Goal: Communication & Community: Answer question/provide support

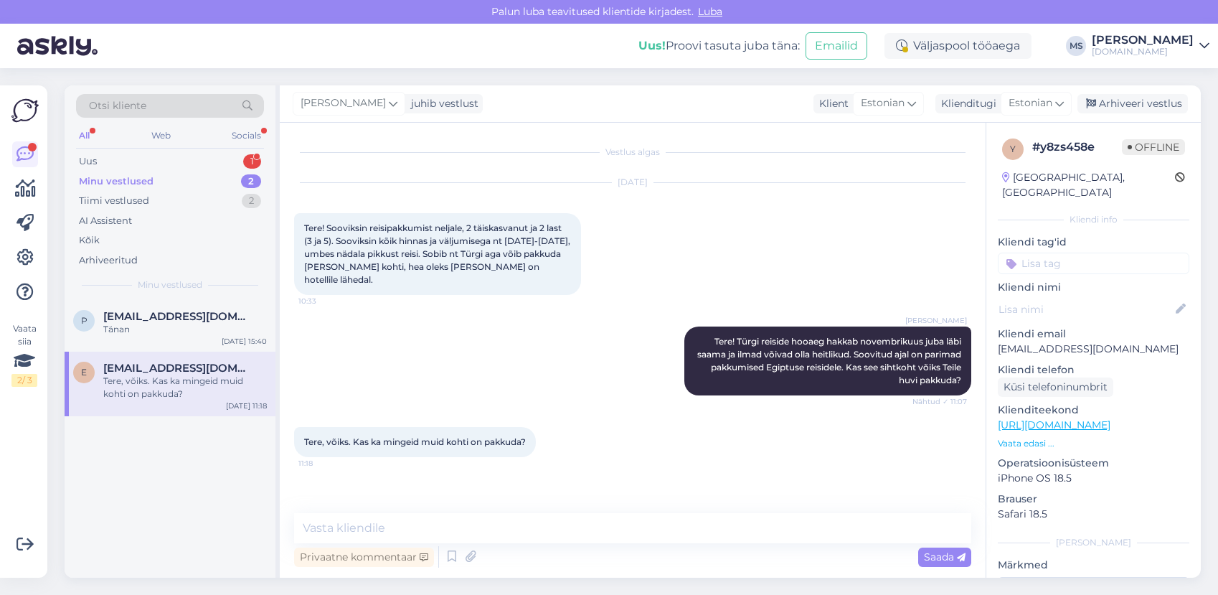
click at [184, 315] on span "[EMAIL_ADDRESS][DOMAIN_NAME]" at bounding box center [177, 316] width 149 height 13
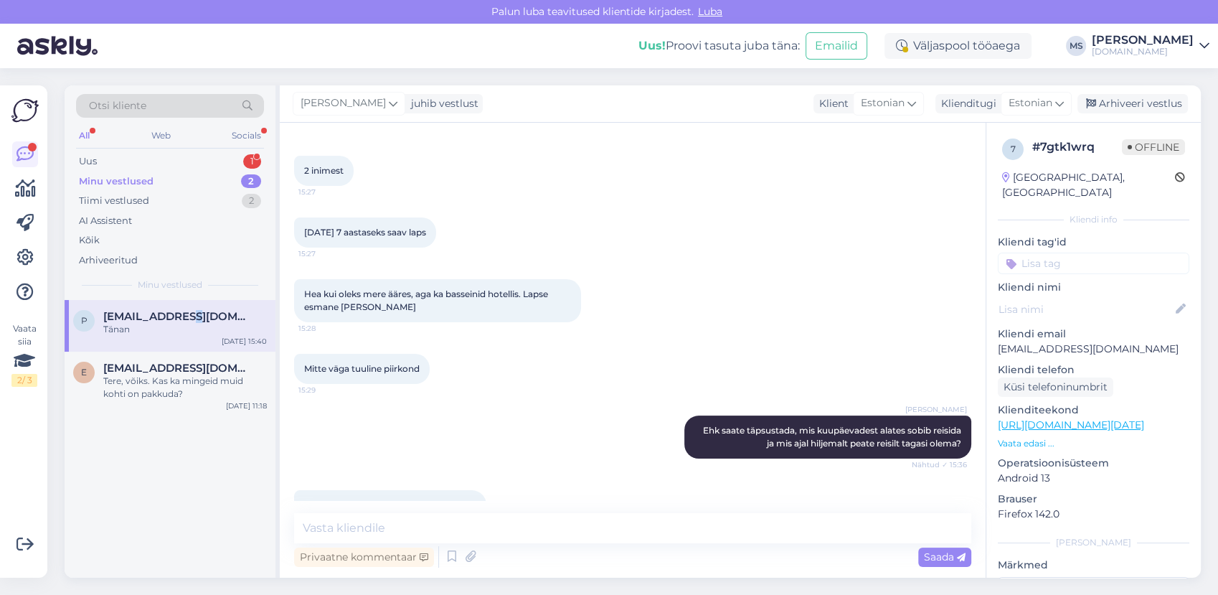
scroll to position [550, 0]
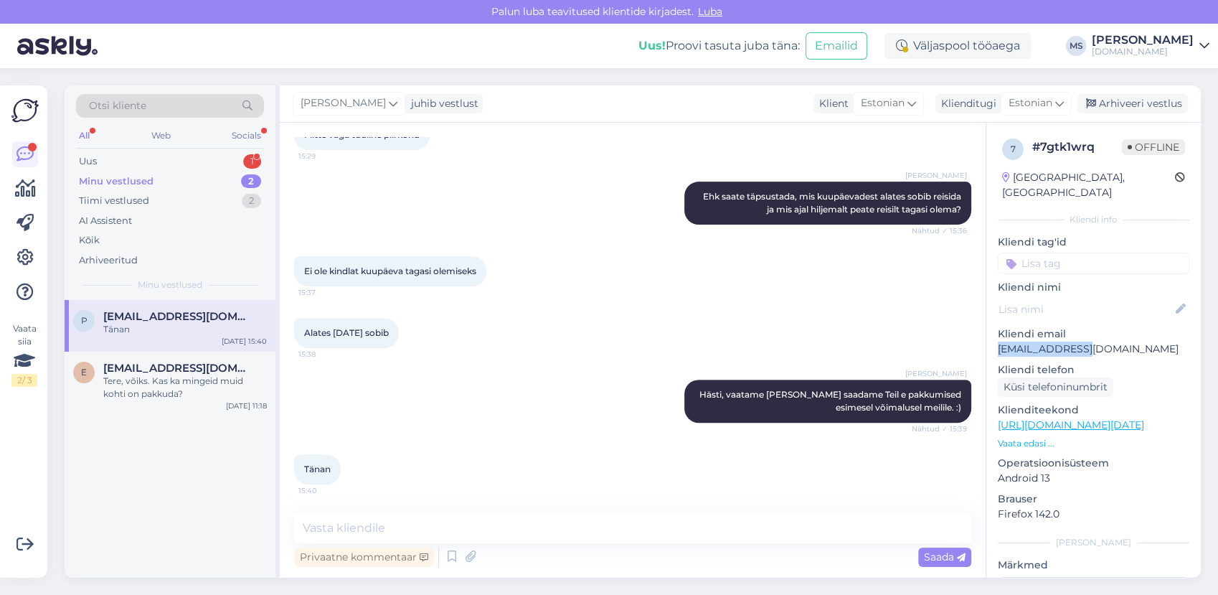
drag, startPoint x: 1086, startPoint y: 331, endPoint x: 1000, endPoint y: 334, distance: 86.1
click at [1000, 342] on p "[EMAIL_ADDRESS][DOMAIN_NAME]" at bounding box center [1094, 349] width 192 height 15
copy p "[EMAIL_ADDRESS][DOMAIN_NAME]"
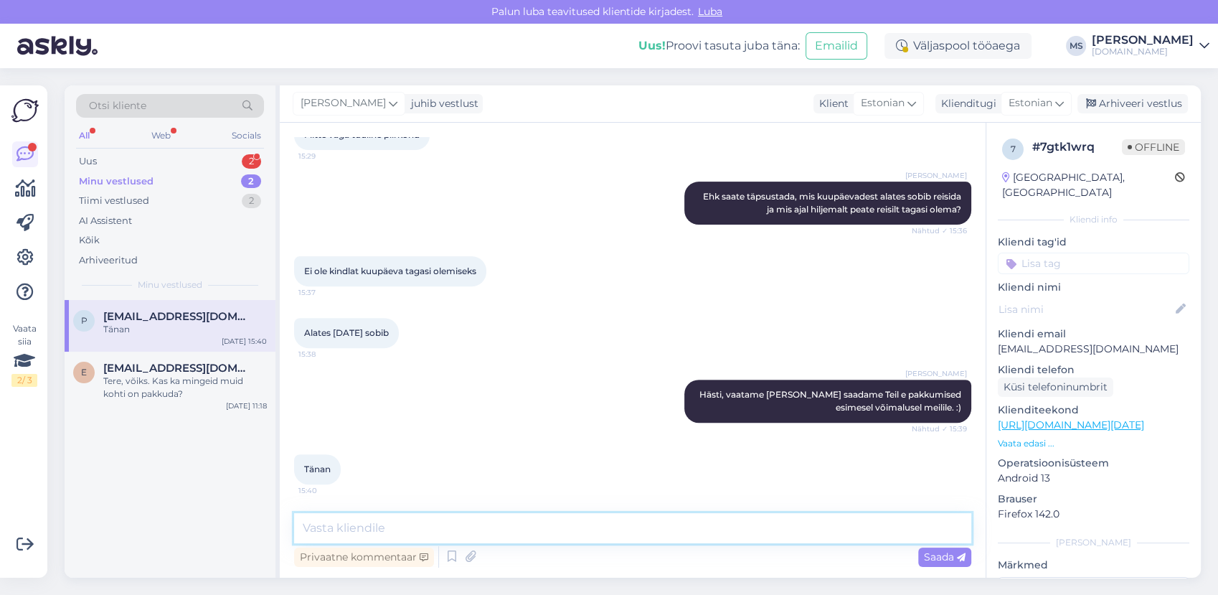
click at [370, 514] on textarea at bounding box center [632, 528] width 677 height 30
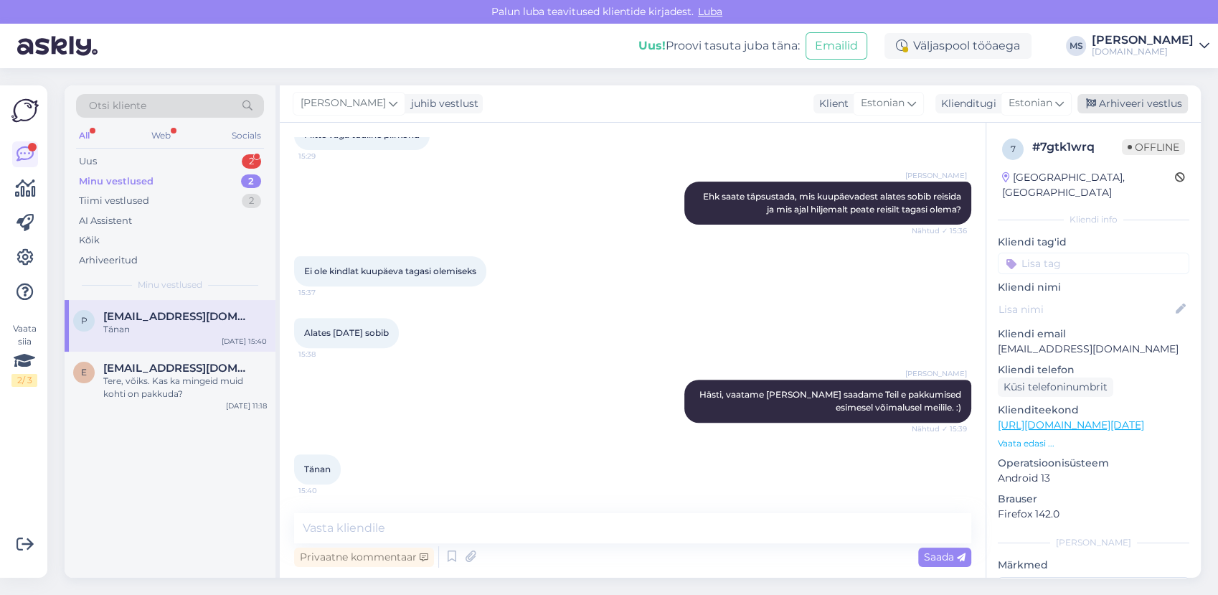
click at [1119, 101] on div "Arhiveeri vestlus" at bounding box center [1133, 103] width 110 height 19
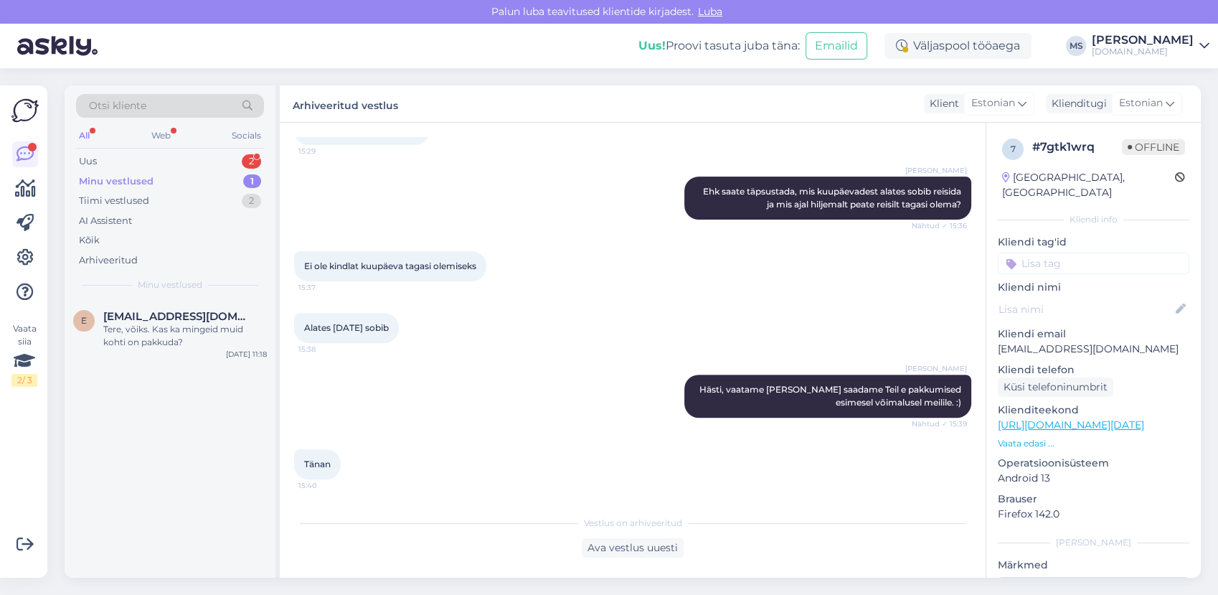
click at [192, 178] on div "Minu vestlused 1" at bounding box center [170, 181] width 188 height 20
click at [192, 307] on div "e [EMAIL_ADDRESS][DOMAIN_NAME] Tere, võiks. Kas ka mingeid muid kohti on pakkud…" at bounding box center [170, 332] width 211 height 65
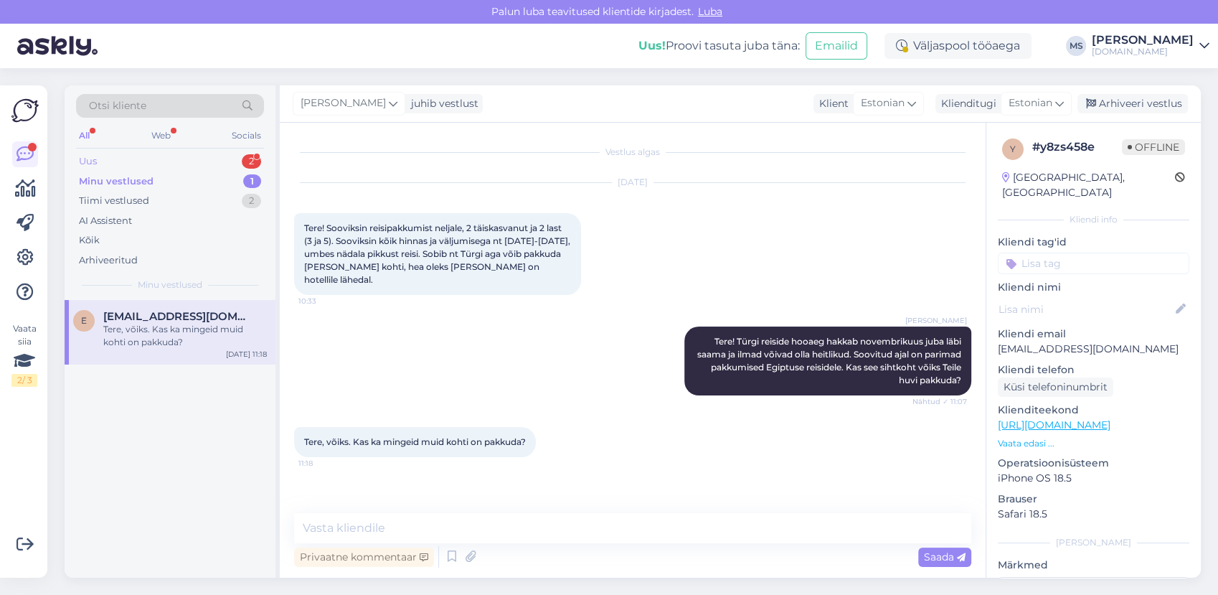
click at [129, 155] on div "Uus 2" at bounding box center [170, 161] width 188 height 20
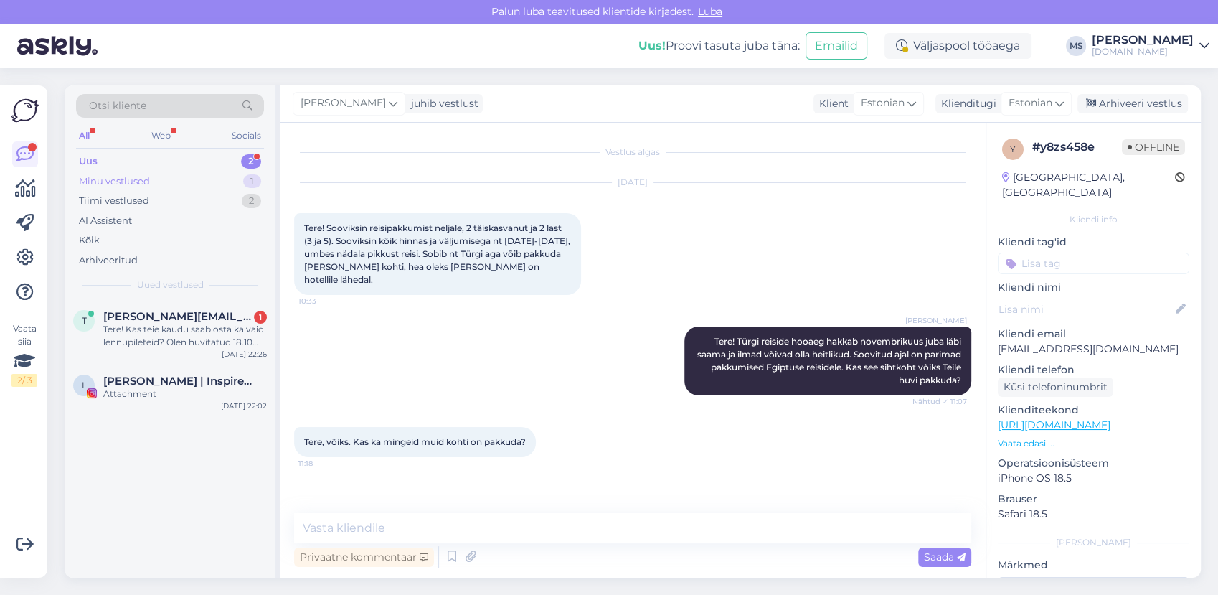
click at [125, 175] on div "Minu vestlused" at bounding box center [114, 181] width 71 height 14
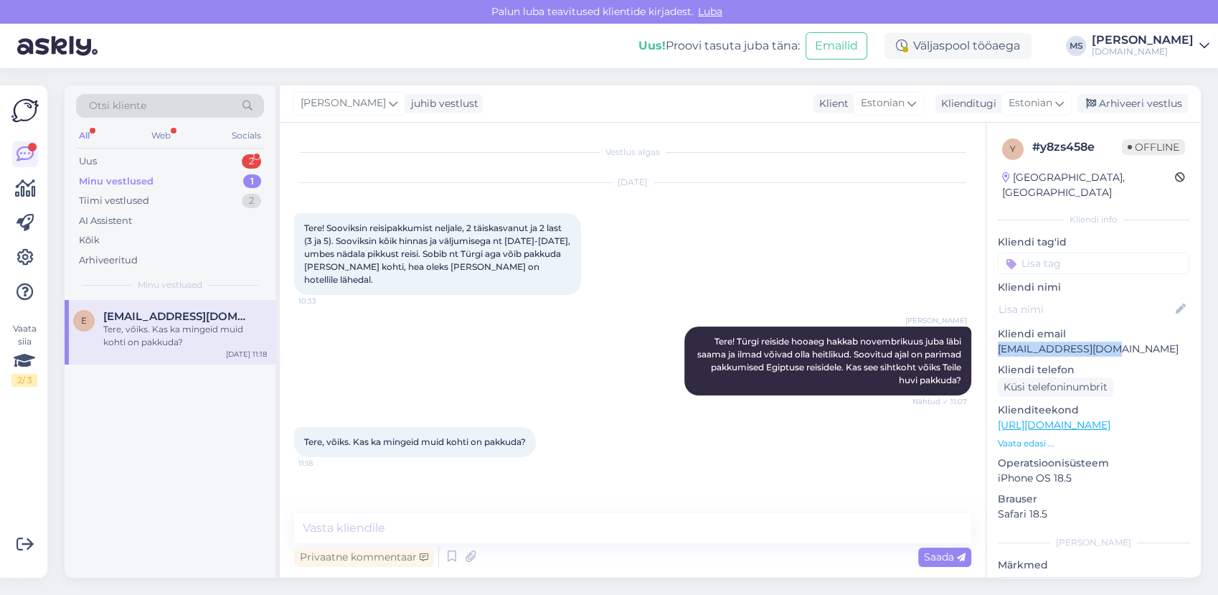
drag, startPoint x: 1126, startPoint y: 333, endPoint x: 1004, endPoint y: 331, distance: 122.0
click at [998, 342] on p "[EMAIL_ADDRESS][DOMAIN_NAME]" at bounding box center [1094, 349] width 192 height 15
copy p "[EMAIL_ADDRESS][DOMAIN_NAME]"
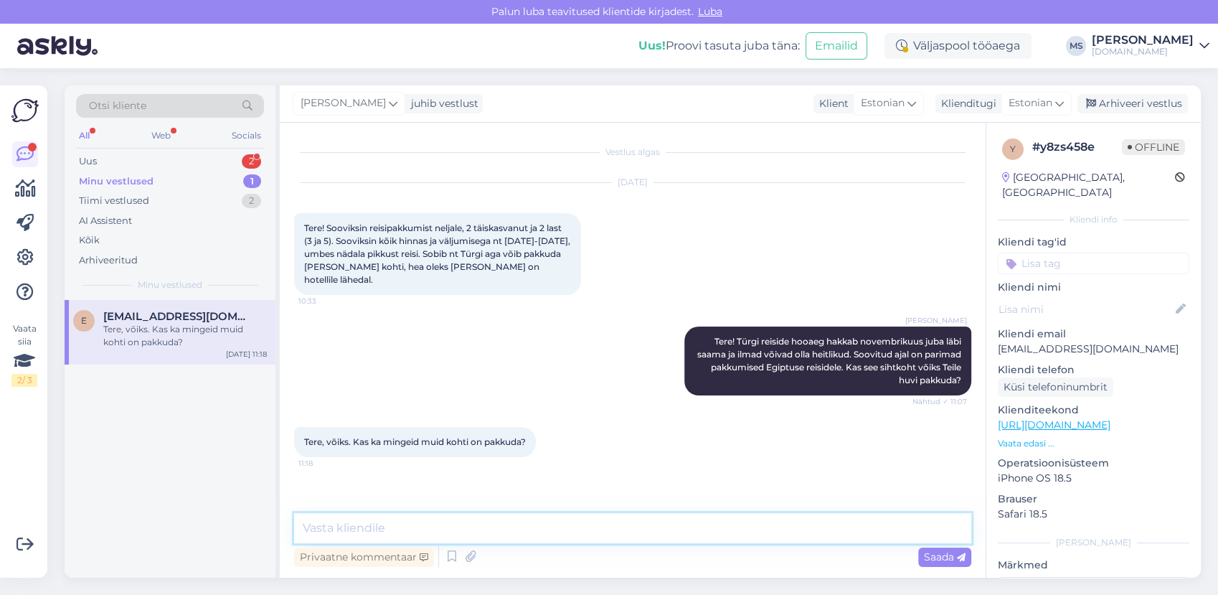
click at [452, 532] on textarea at bounding box center [632, 528] width 677 height 30
type textarea "v"
type textarea "Vastasime Teile [PERSON_NAME]."
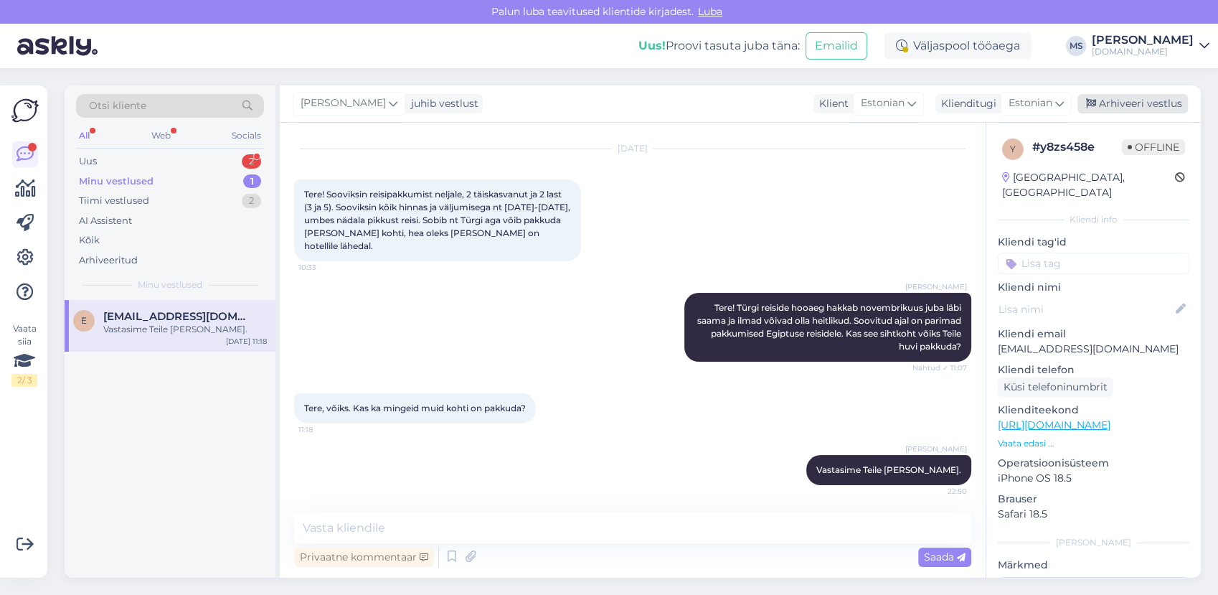
click at [1126, 99] on div "Arhiveeri vestlus" at bounding box center [1133, 103] width 110 height 19
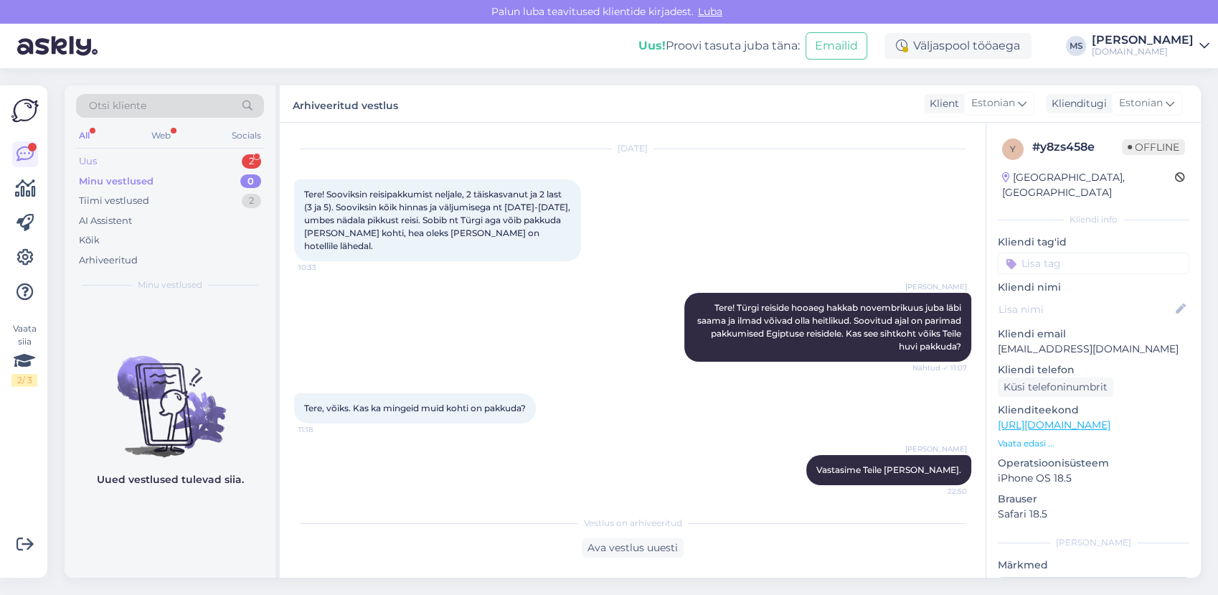
click at [186, 154] on div "Uus 2" at bounding box center [170, 161] width 188 height 20
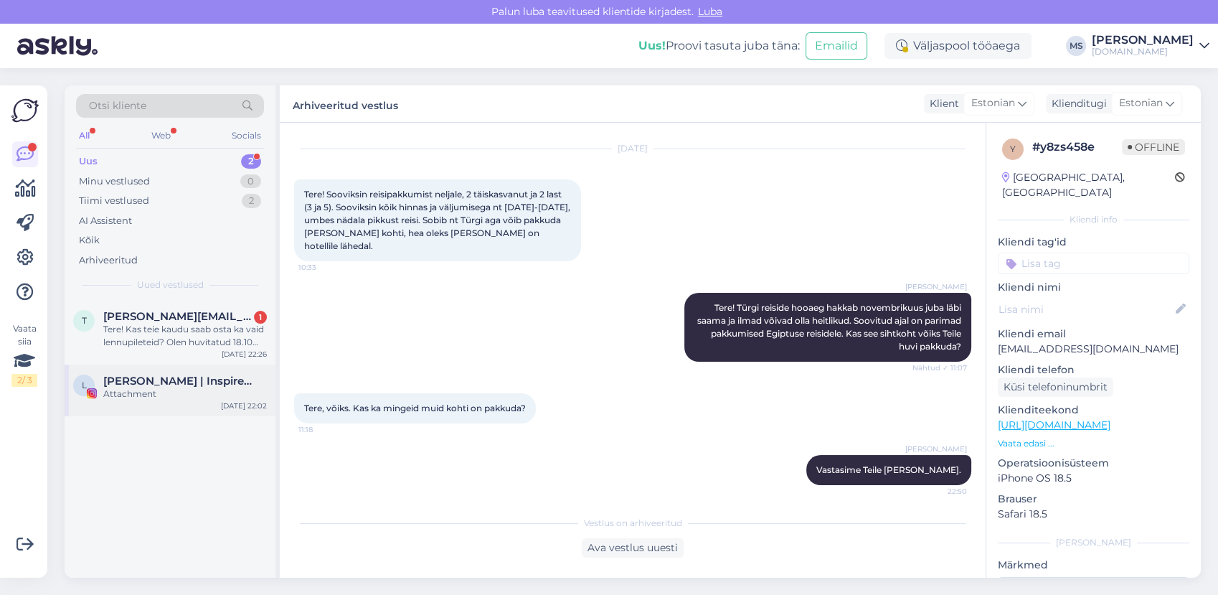
click at [136, 388] on div "Attachment" at bounding box center [185, 393] width 164 height 13
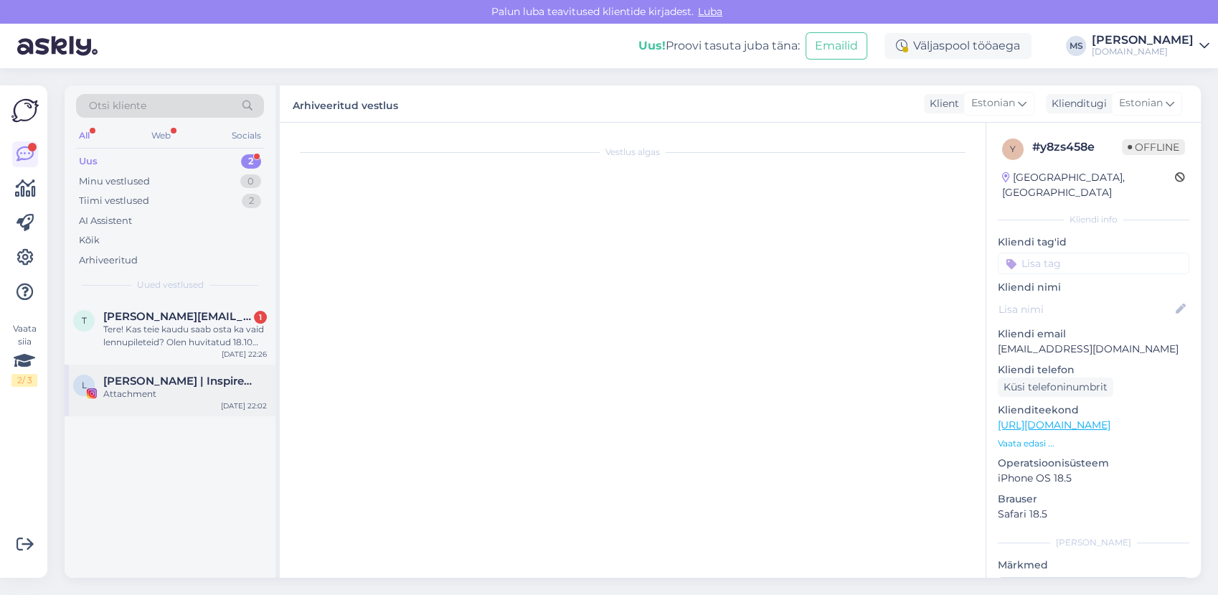
scroll to position [0, 0]
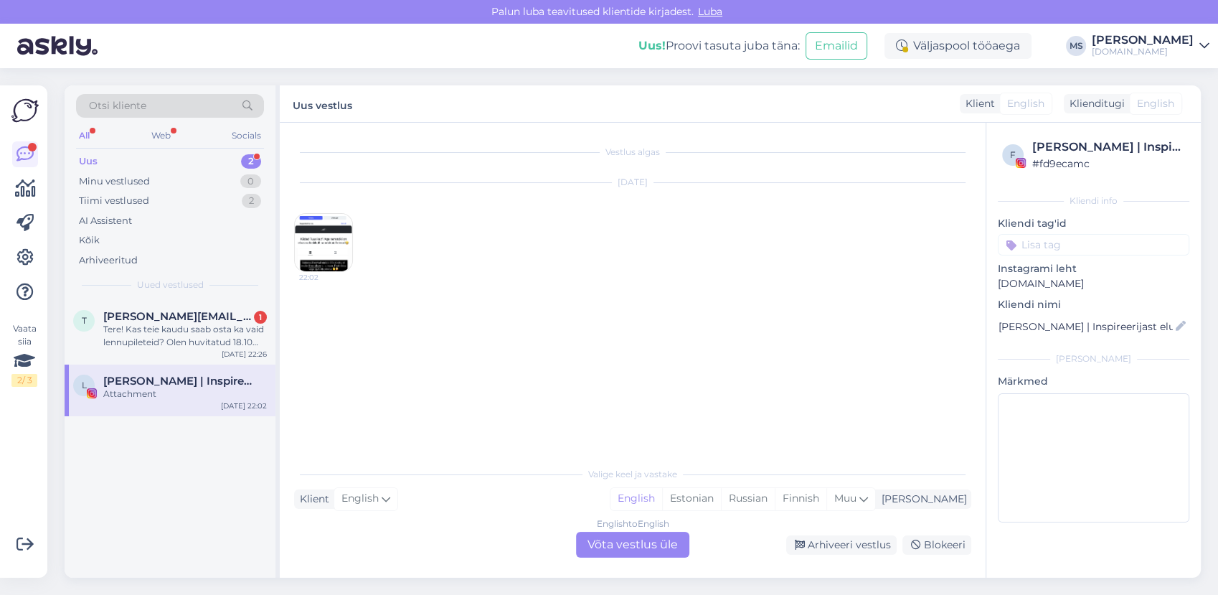
click at [337, 237] on img at bounding box center [323, 242] width 57 height 57
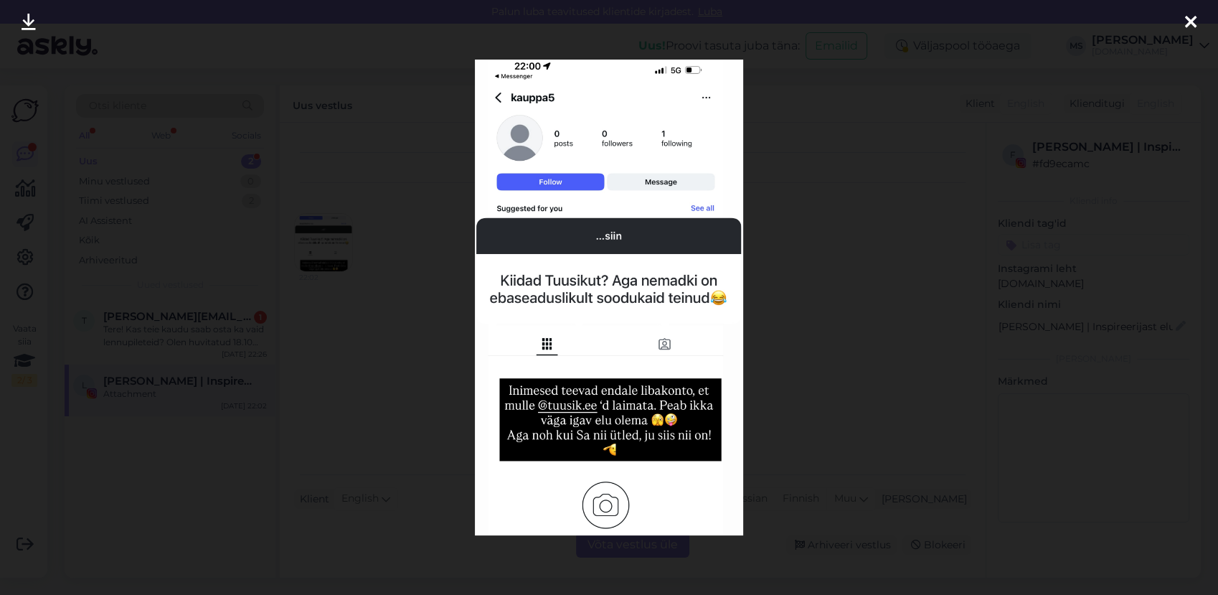
click at [860, 232] on div at bounding box center [609, 297] width 1218 height 595
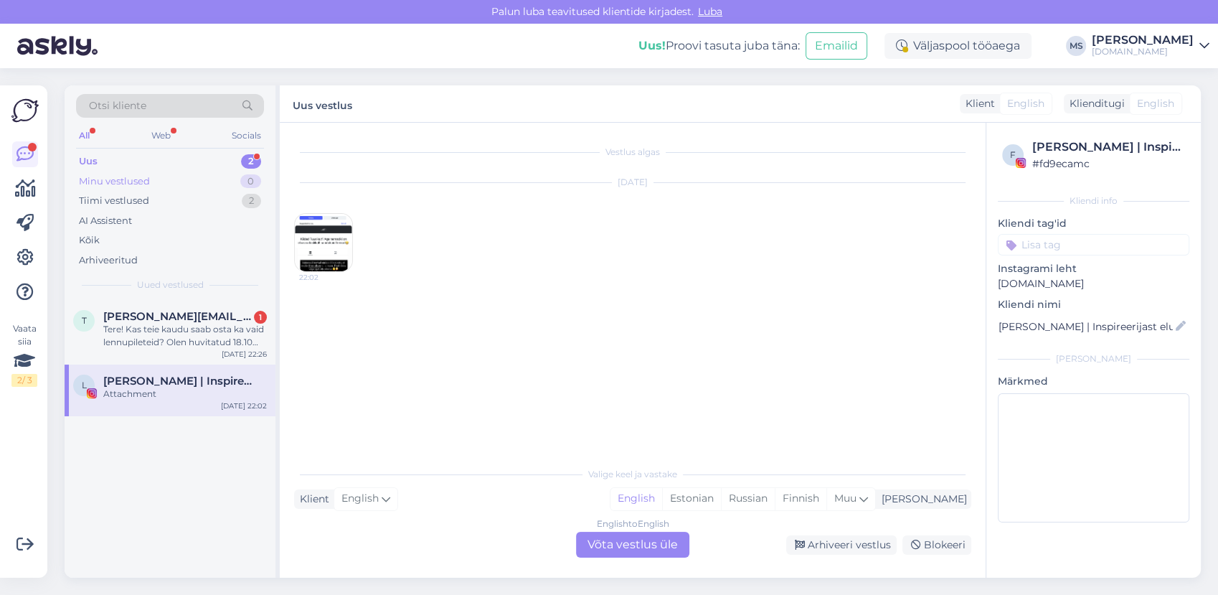
click at [215, 182] on div "Minu vestlused 0" at bounding box center [170, 181] width 188 height 20
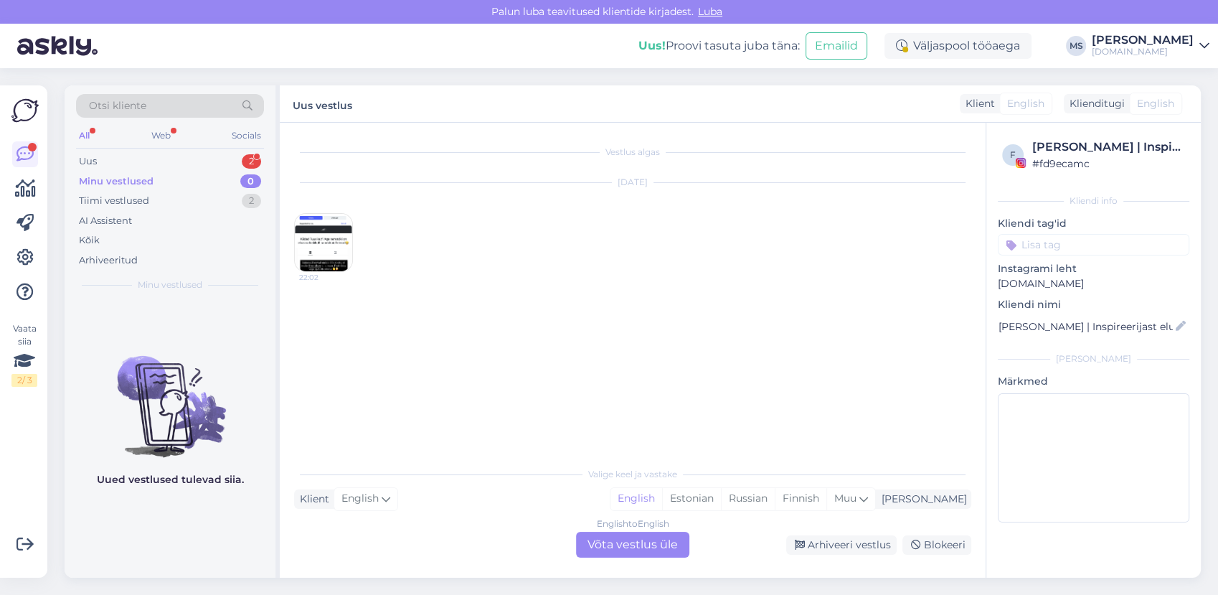
click at [185, 189] on div "Minu vestlused 0" at bounding box center [170, 181] width 188 height 20
click at [182, 199] on div "Tiimi vestlused 2" at bounding box center [170, 201] width 188 height 20
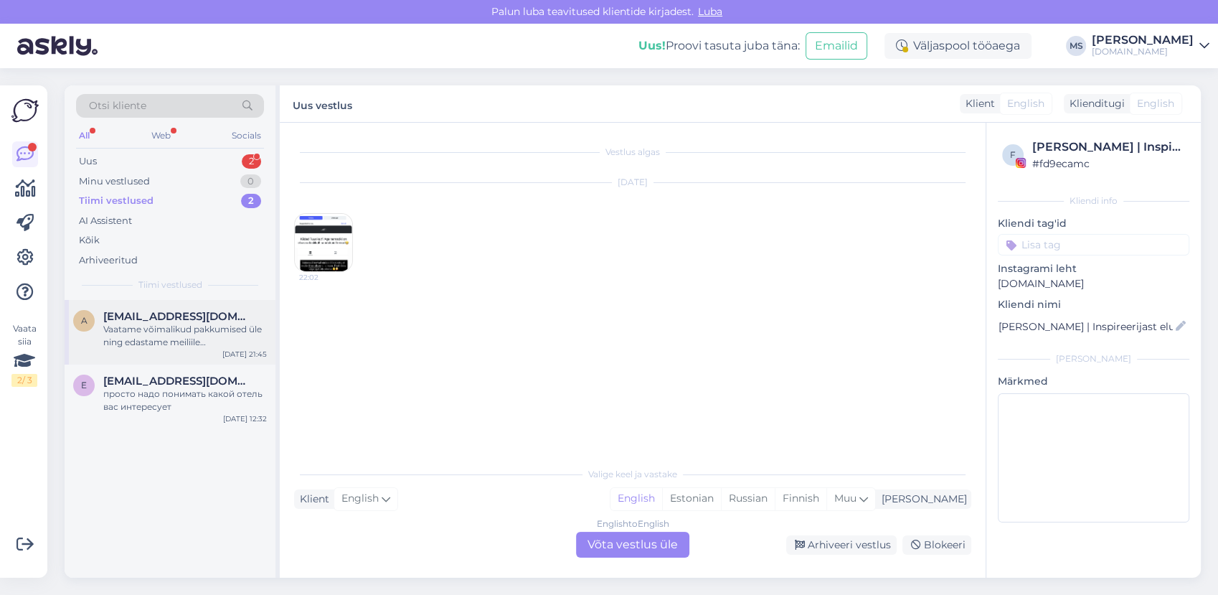
click at [170, 345] on div "Vaatame võimalikud pakkumised üle ning edastame meiliile [EMAIL_ADDRESS][DOMAIN…" at bounding box center [185, 336] width 164 height 26
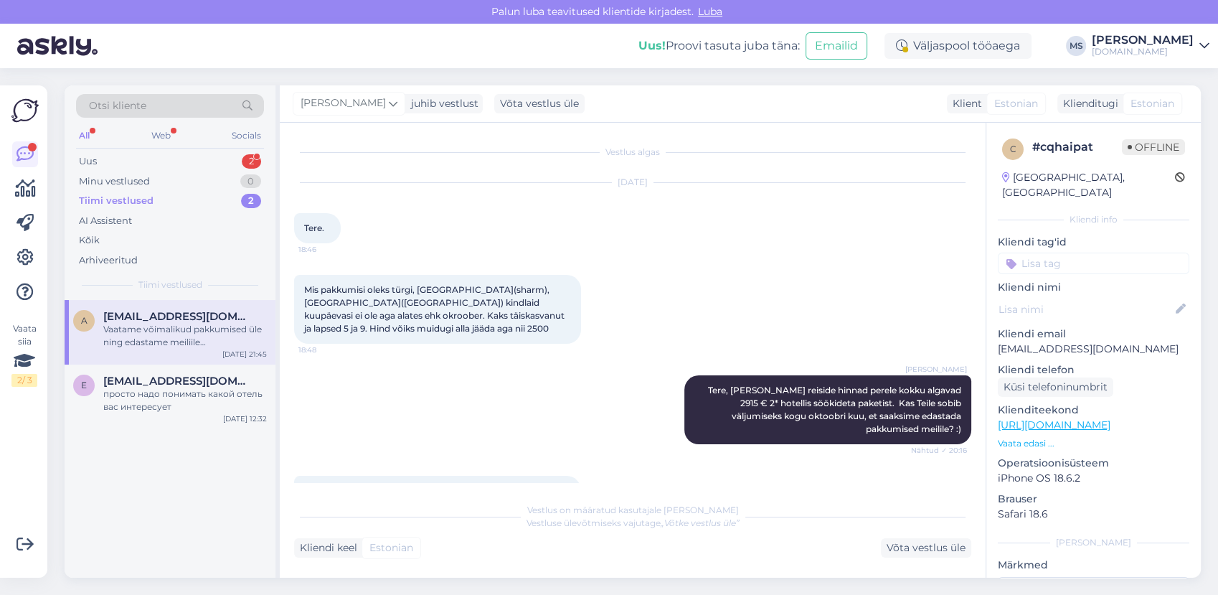
scroll to position [100, 0]
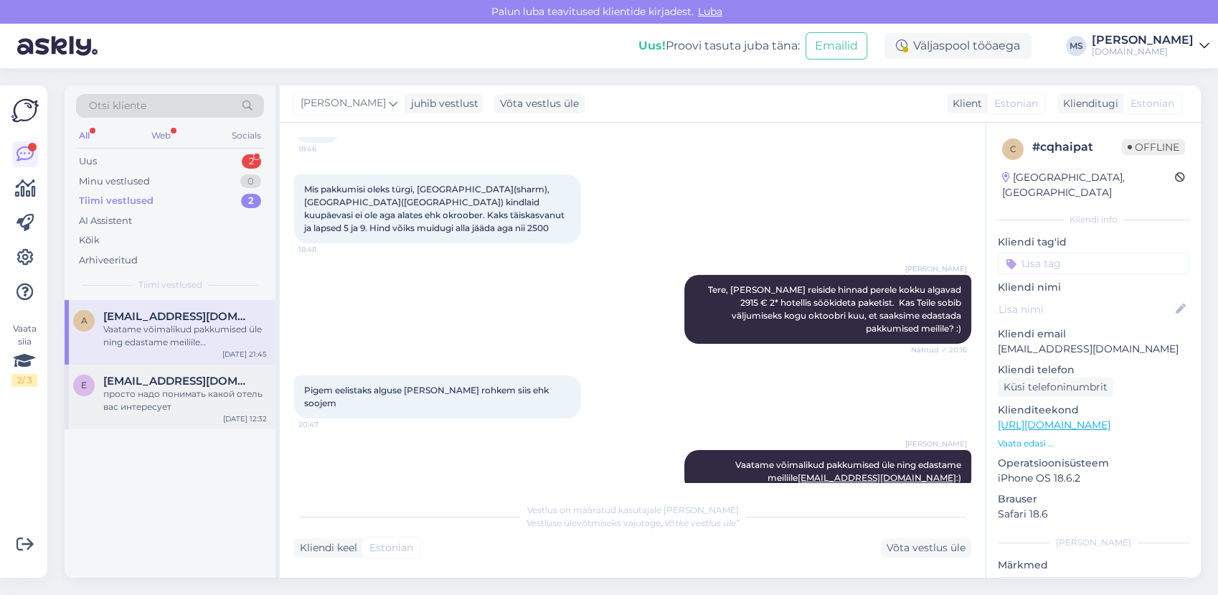
click at [149, 404] on div "просто надо понимать какой отель вас интересует" at bounding box center [185, 400] width 164 height 26
